Goal: Task Accomplishment & Management: Manage account settings

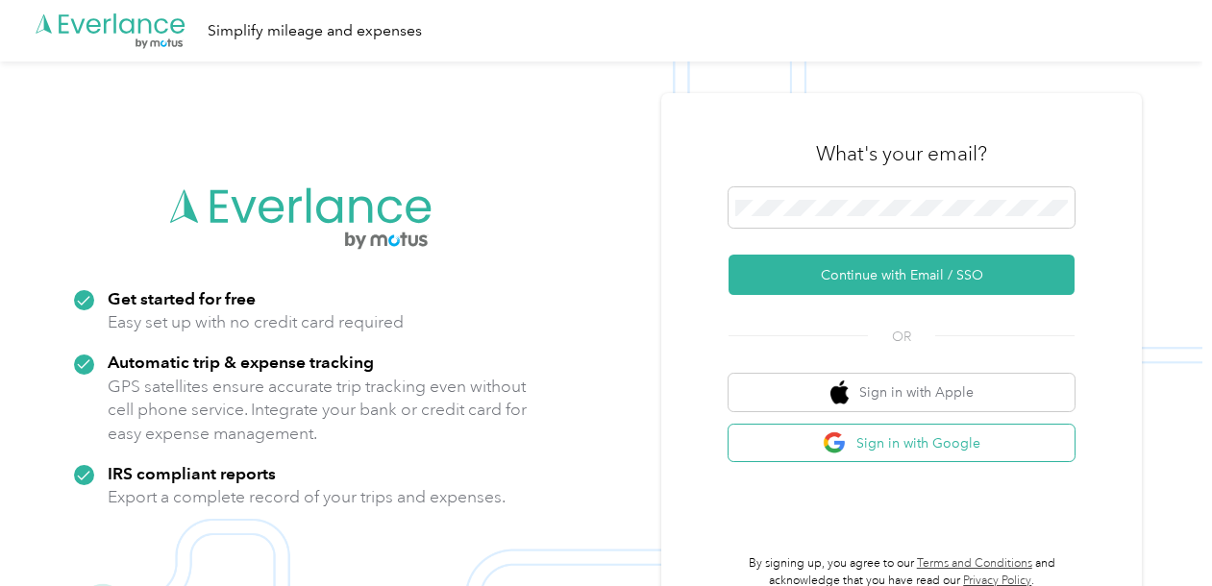
click at [799, 432] on button "Sign in with Google" at bounding box center [902, 443] width 346 height 37
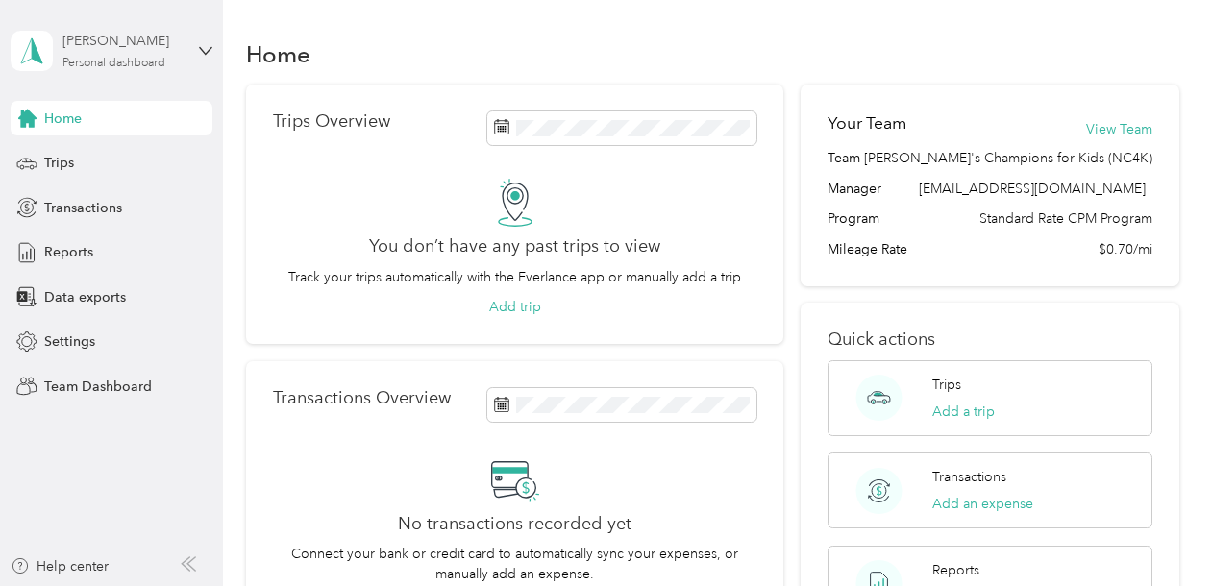
click at [171, 56] on div "[PERSON_NAME] Personal dashboard" at bounding box center [122, 50] width 120 height 38
click at [122, 160] on div "Team dashboard" at bounding box center [79, 154] width 103 height 20
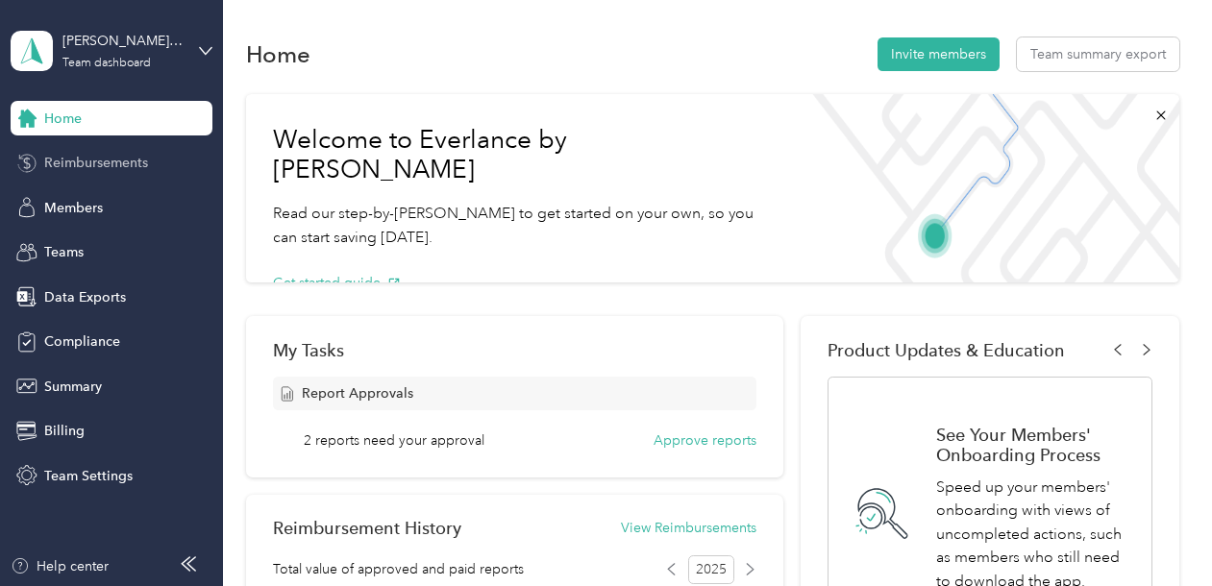
click at [104, 163] on span "Reimbursements" at bounding box center [96, 163] width 104 height 20
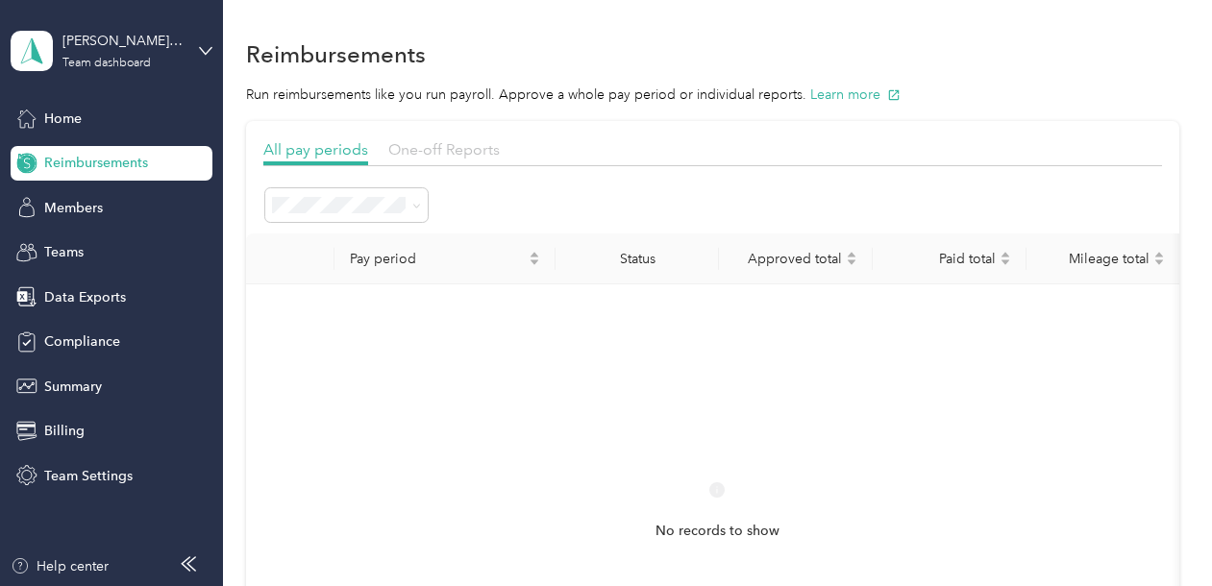
click at [424, 148] on span "One-off Reports" at bounding box center [443, 149] width 111 height 18
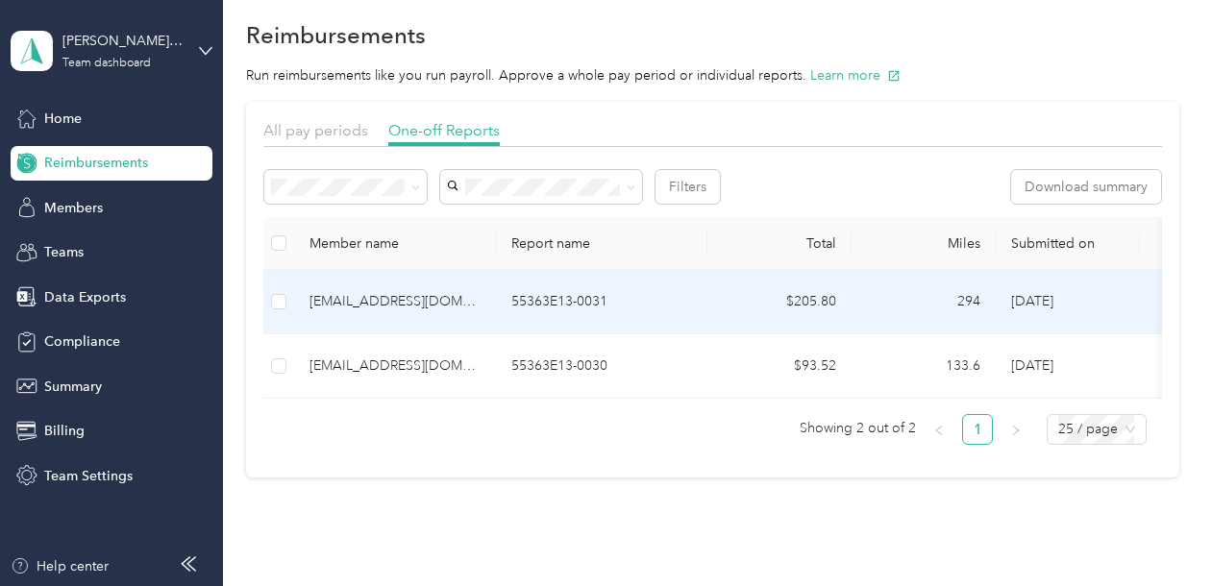
scroll to position [22, 0]
click at [668, 299] on p "55363E13-0031" at bounding box center [601, 298] width 181 height 21
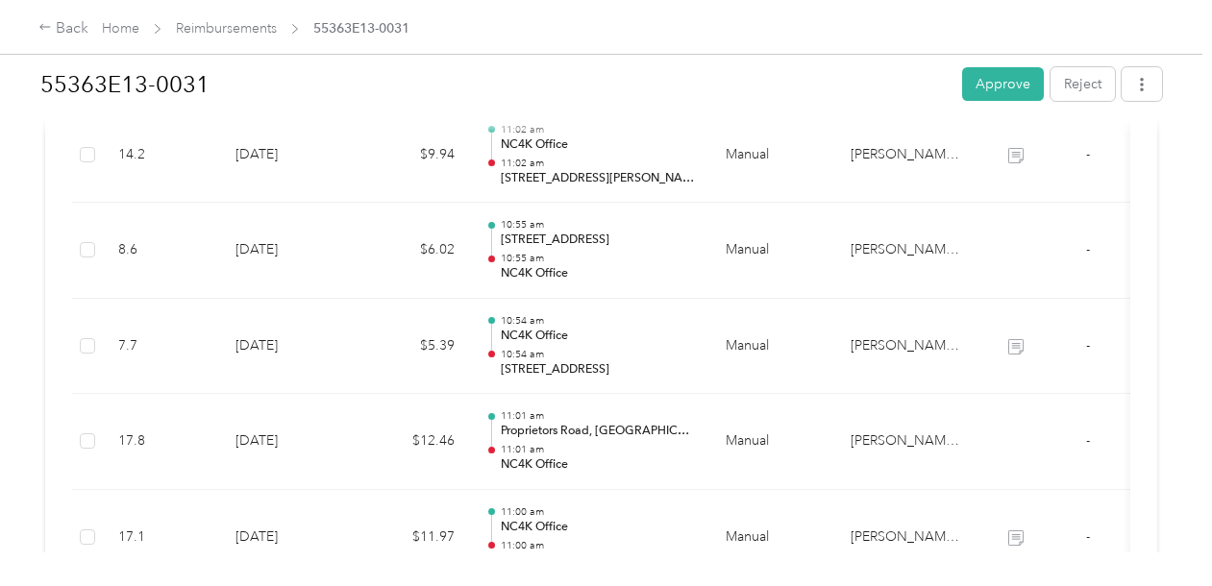
scroll to position [1303, 0]
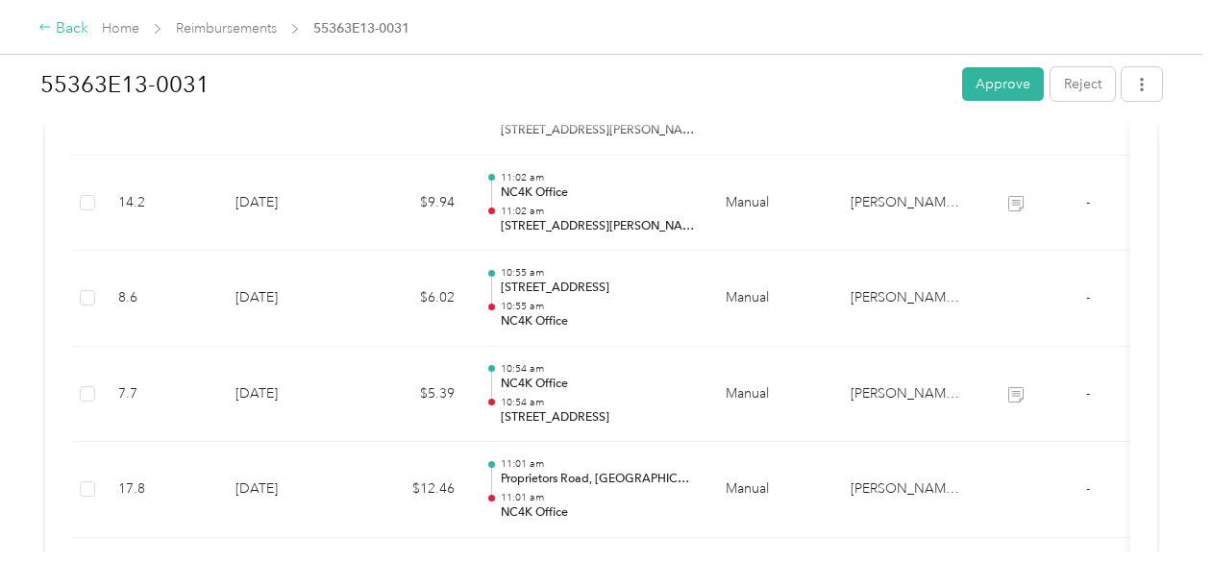
click at [65, 26] on div "Back" at bounding box center [63, 28] width 50 height 23
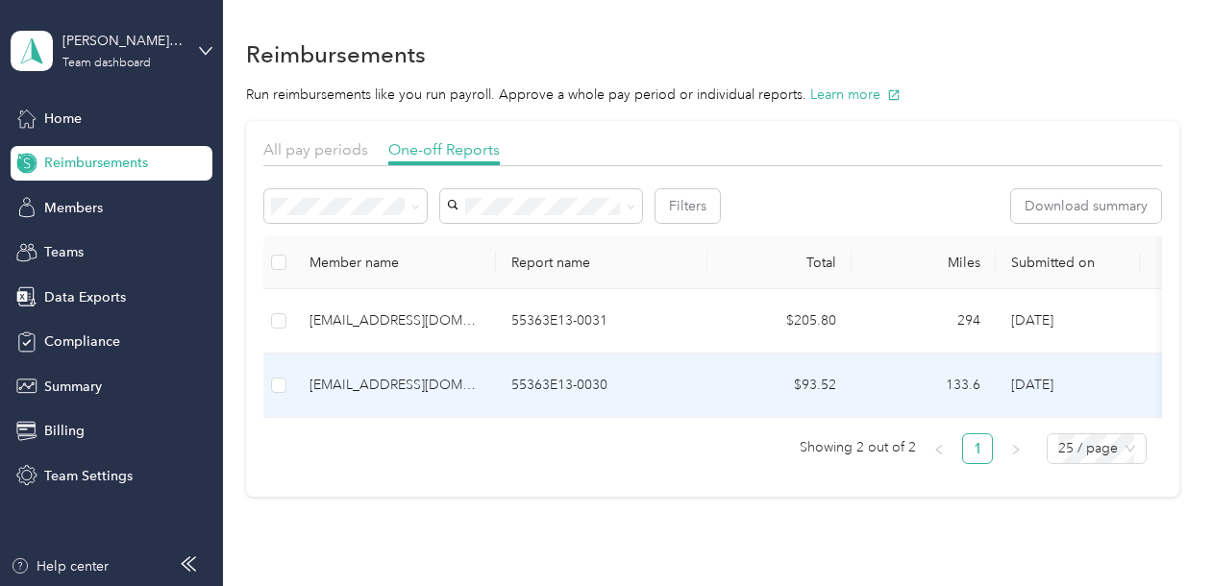
click at [663, 384] on p "55363E13-0030" at bounding box center [601, 385] width 181 height 21
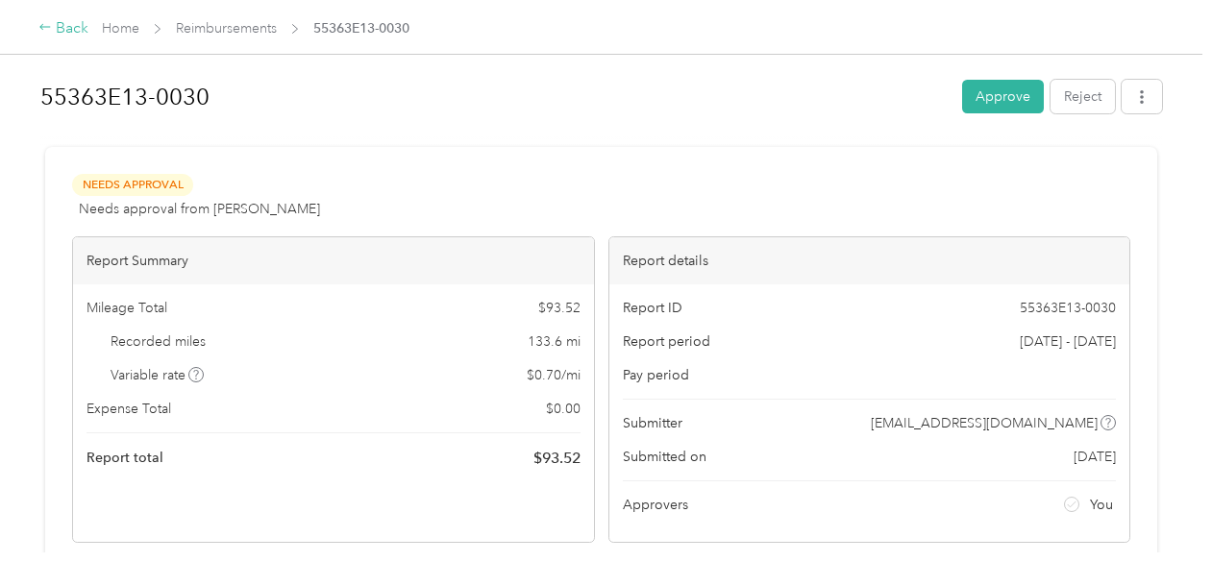
click at [55, 30] on div "Back" at bounding box center [63, 28] width 50 height 23
